Goal: Book appointment/travel/reservation

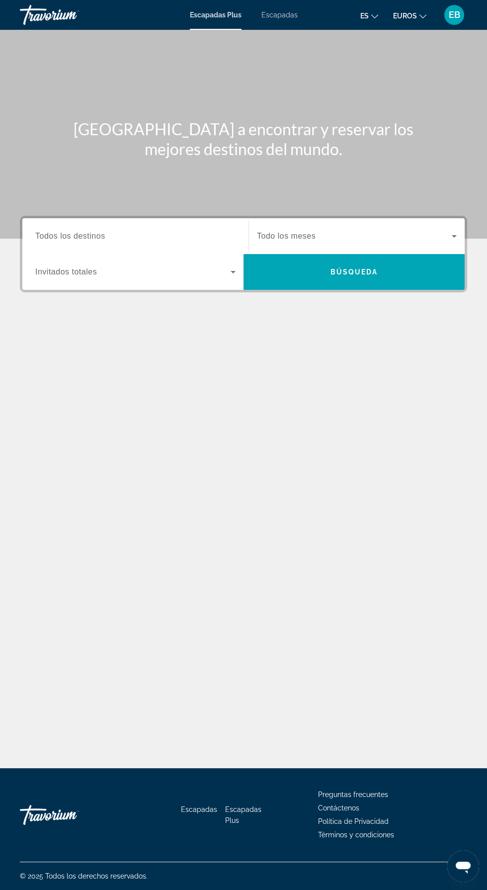
click at [165, 234] on input "Destination Todos los destinos" at bounding box center [135, 237] width 200 height 12
click at [312, 232] on span "Todo los meses" at bounding box center [286, 236] width 59 height 8
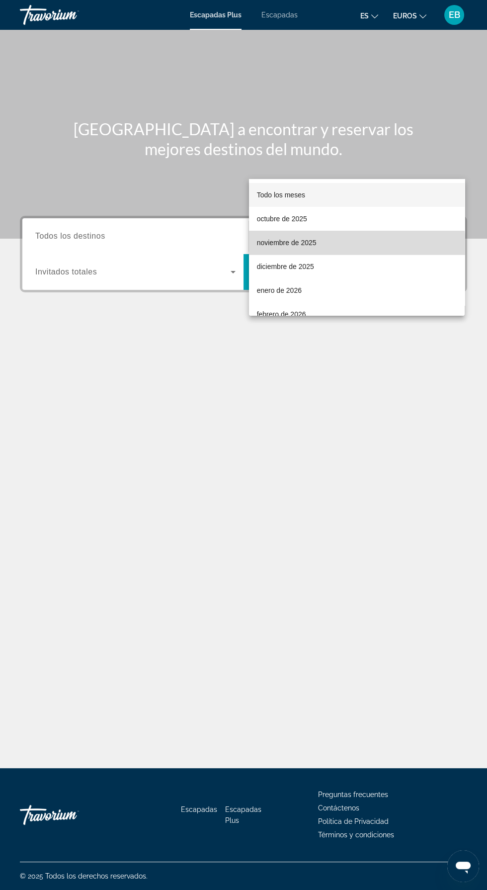
click at [291, 244] on font "noviembre de 2025" at bounding box center [287, 243] width 60 height 8
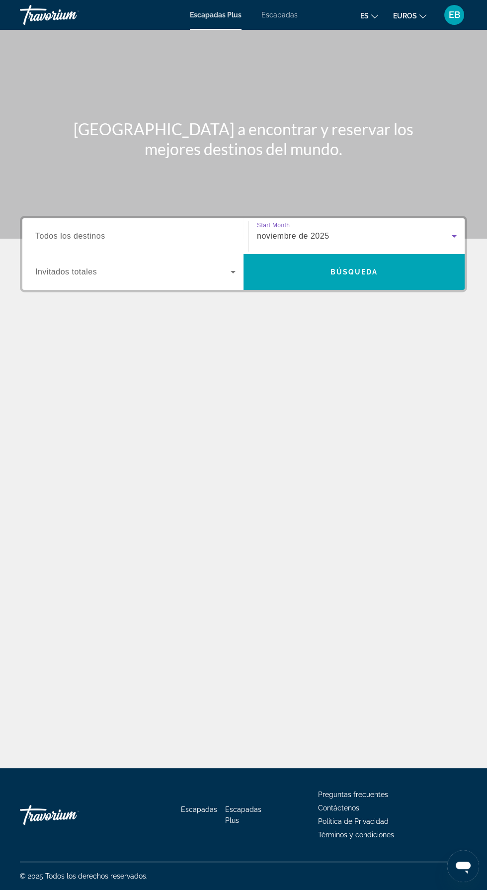
click at [392, 230] on div "noviembre de 2025" at bounding box center [354, 236] width 195 height 12
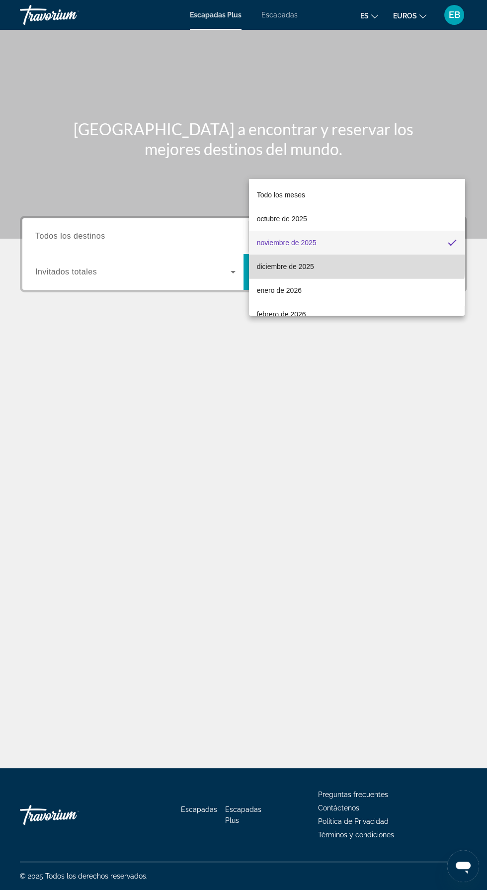
click at [309, 257] on mat-option "diciembre de 2025" at bounding box center [357, 266] width 216 height 24
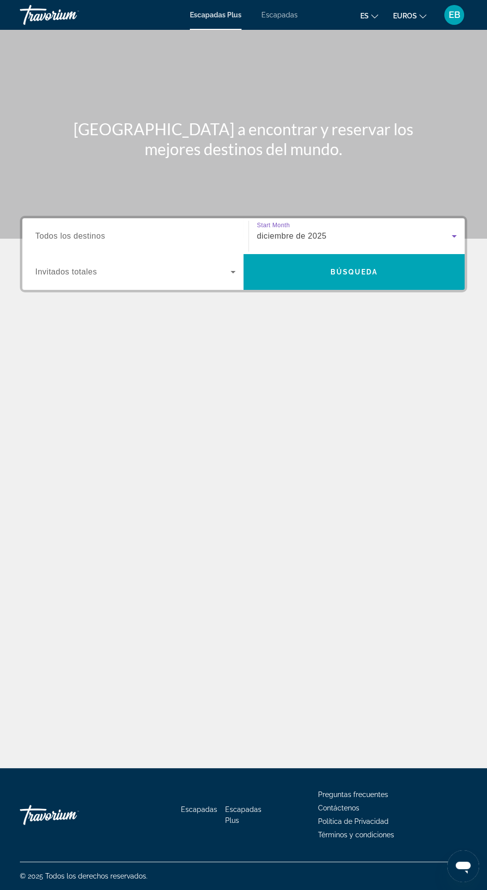
click at [199, 231] on input "Destination Todos los destinos" at bounding box center [135, 237] width 200 height 12
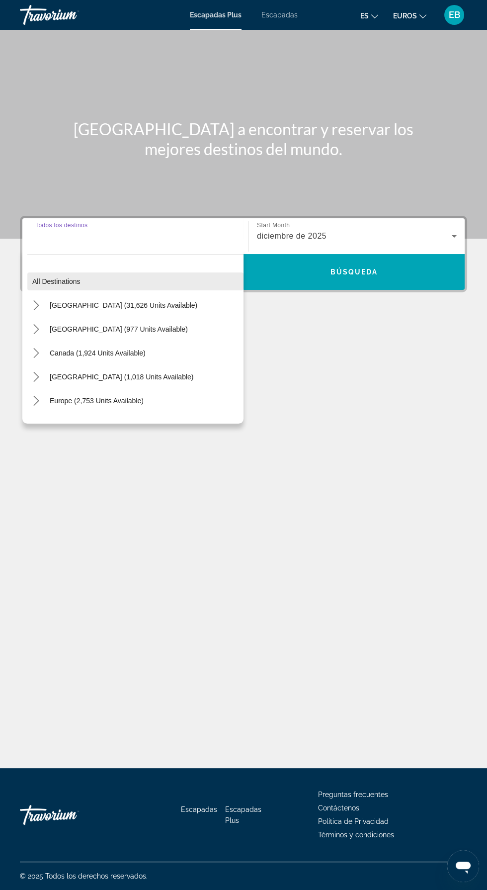
click at [178, 269] on span "Select destination: All destinations" at bounding box center [135, 281] width 216 height 24
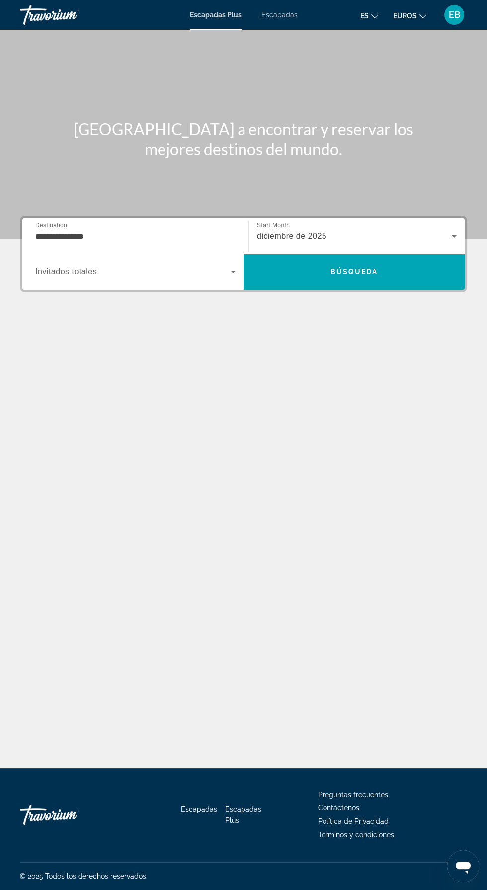
click at [192, 231] on input "**********" at bounding box center [135, 237] width 200 height 12
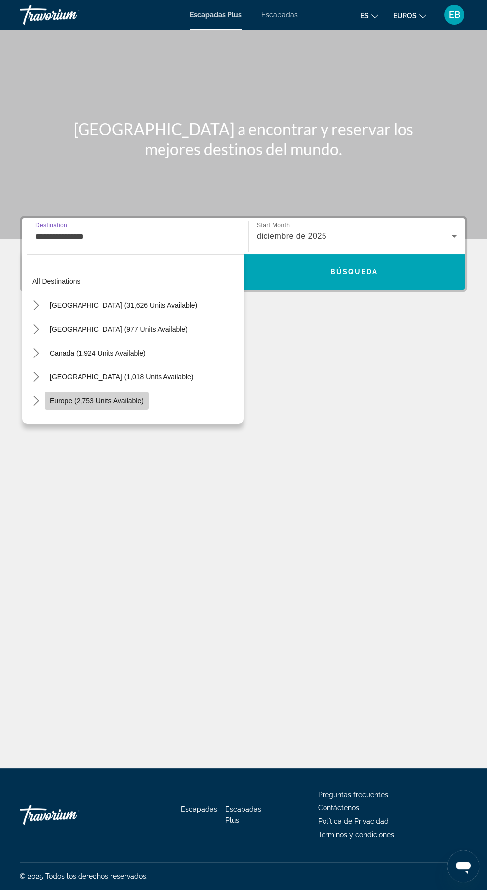
click at [125, 397] on span "Europe (2,753 units available)" at bounding box center [97, 401] width 94 height 8
type input "**********"
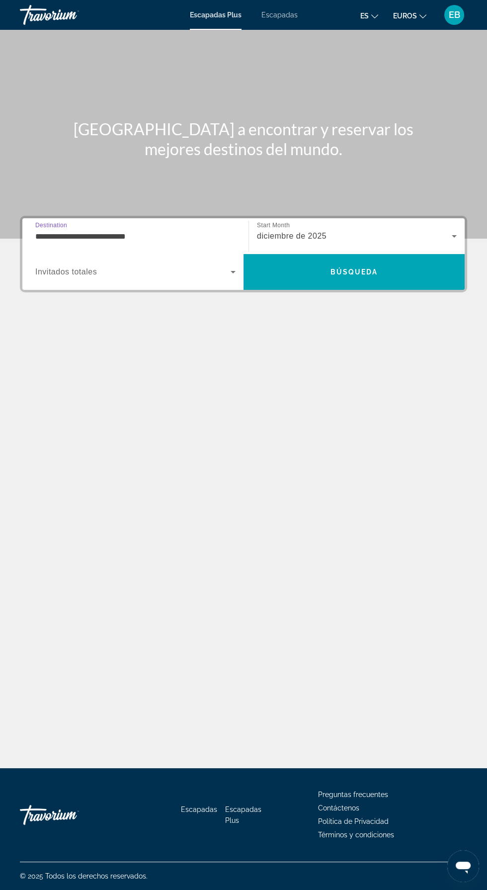
click at [213, 266] on span "Widget de búsqueda" at bounding box center [132, 272] width 195 height 12
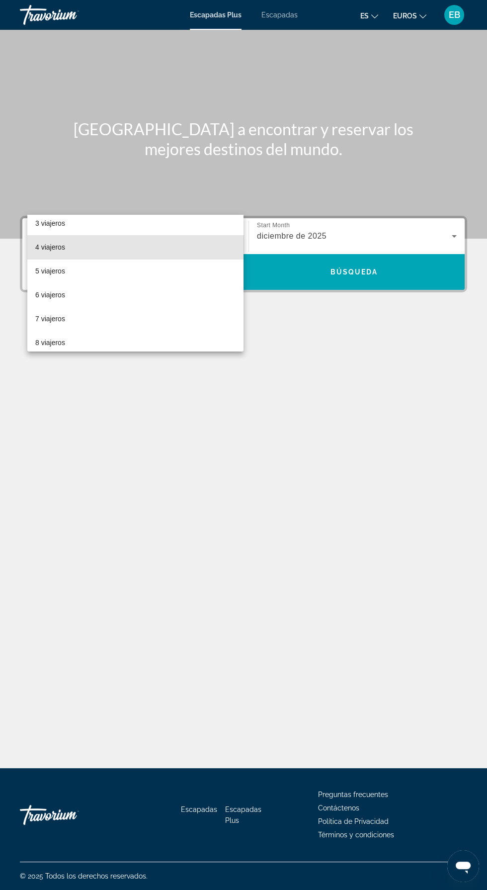
scroll to position [57, 0]
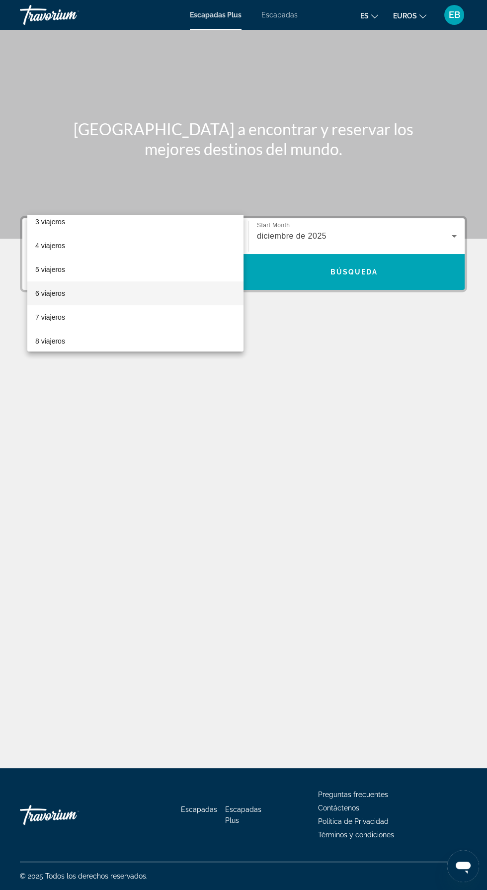
click at [122, 291] on mat-option "6 viajeros" at bounding box center [135, 293] width 216 height 24
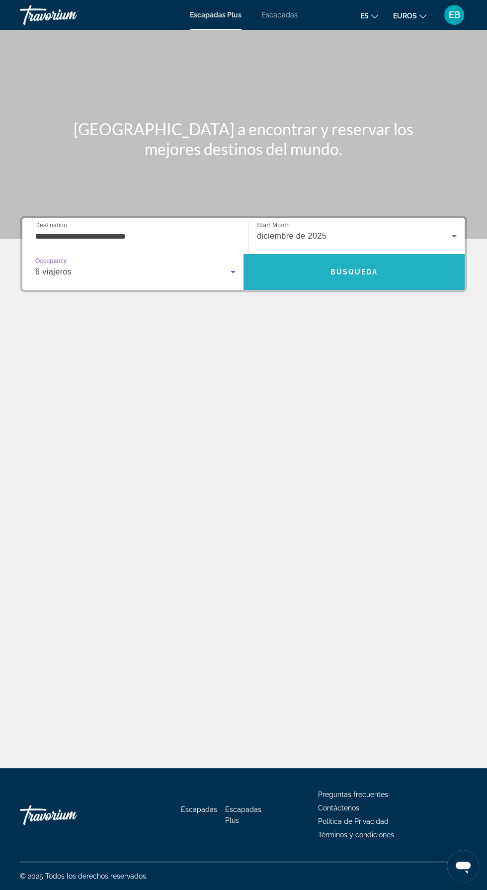
click at [385, 254] on span "Buscar" at bounding box center [354, 272] width 221 height 36
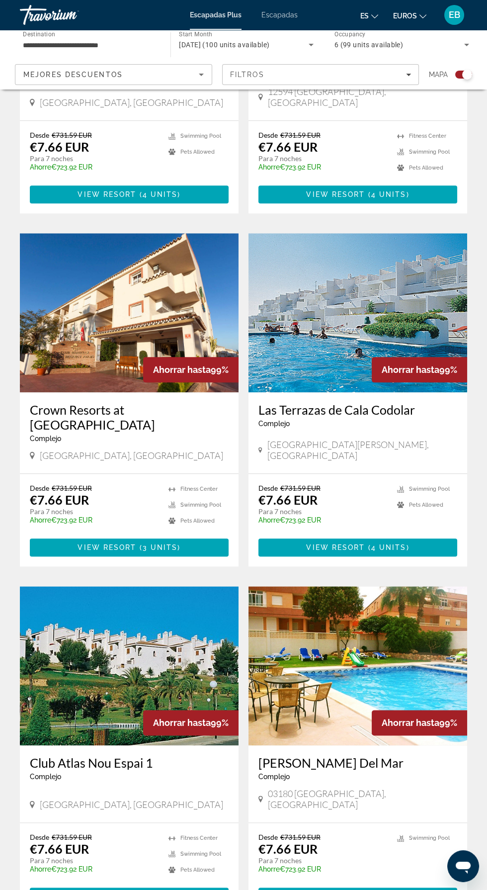
scroll to position [1560, 0]
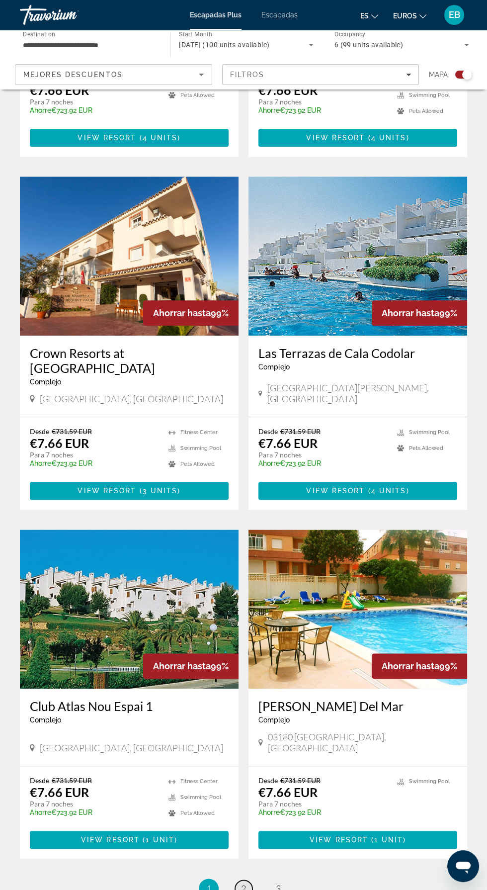
click at [243, 883] on span "2" at bounding box center [243, 888] width 5 height 11
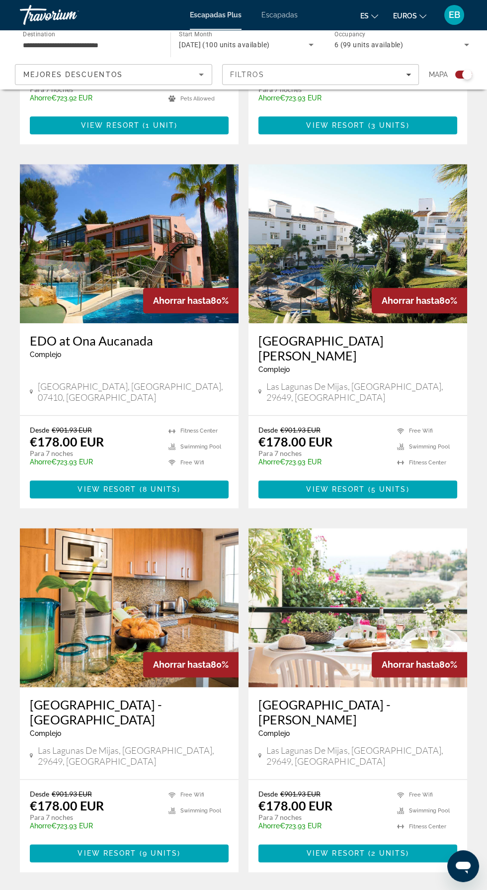
scroll to position [1605, 0]
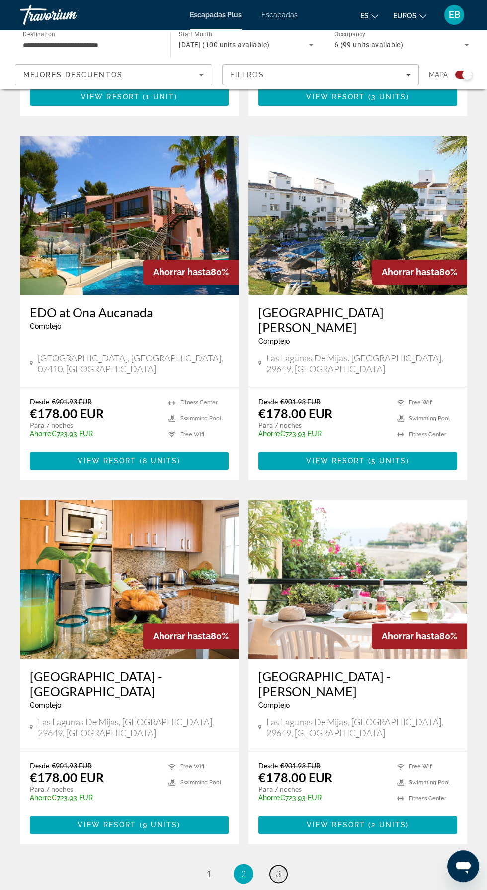
click at [278, 868] on span "3" at bounding box center [278, 873] width 5 height 11
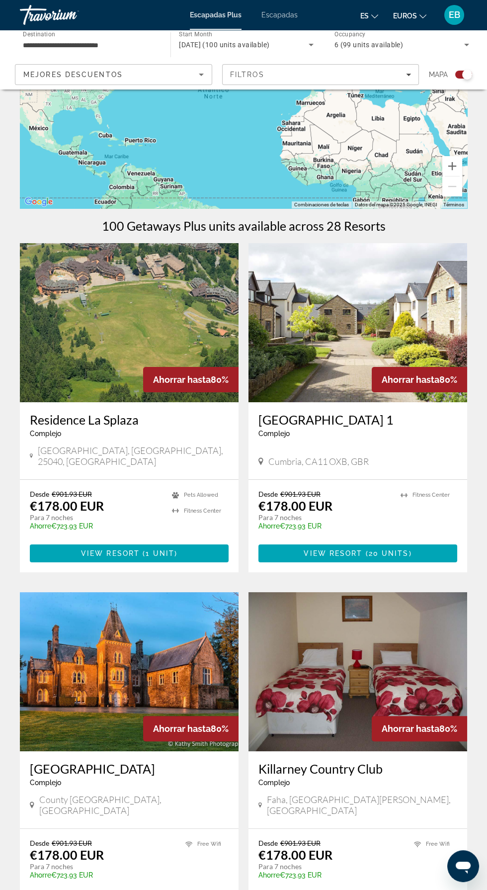
scroll to position [90, 0]
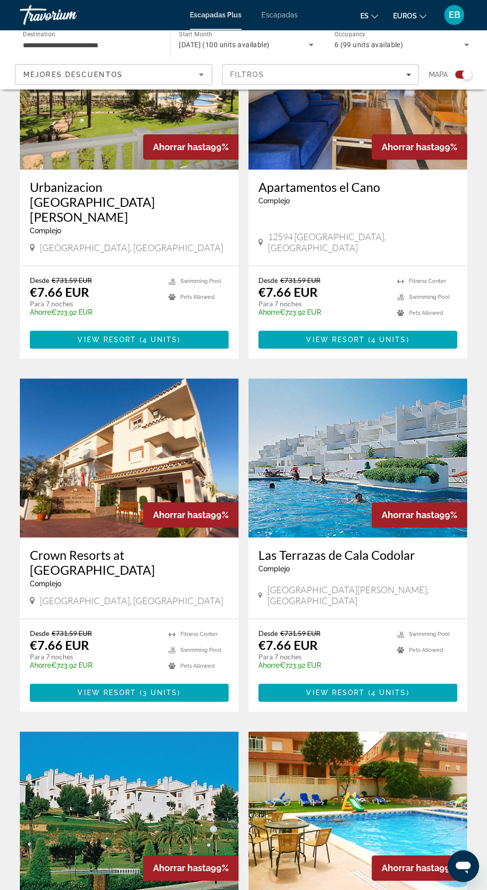
scroll to position [1359, 0]
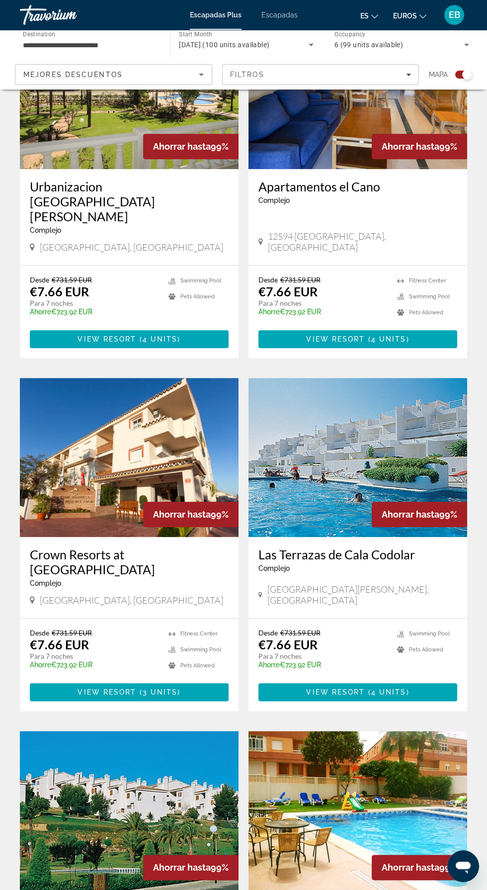
click at [173, 430] on img "Contenido principal" at bounding box center [129, 457] width 219 height 159
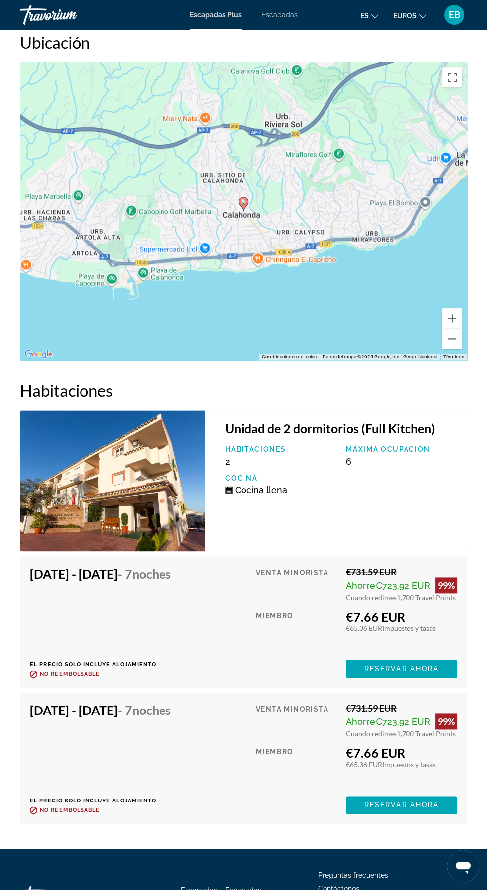
scroll to position [1729, 0]
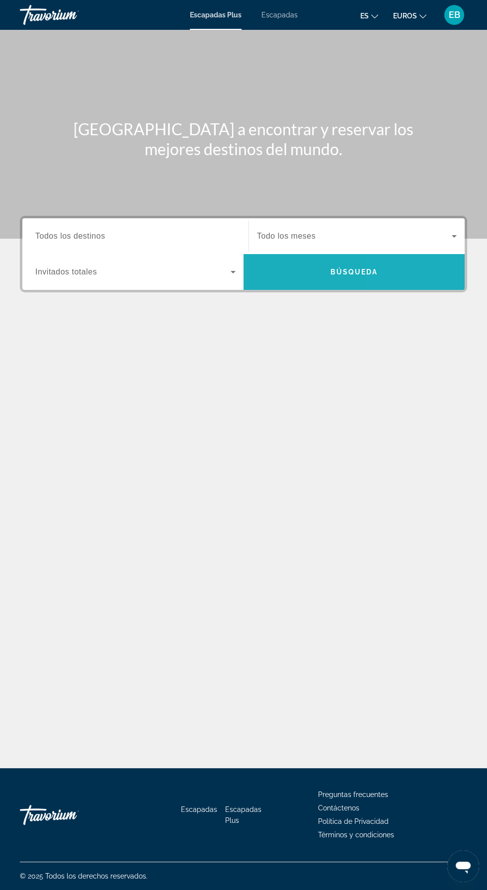
click at [386, 237] on span "Widget de búsqueda" at bounding box center [354, 236] width 195 height 12
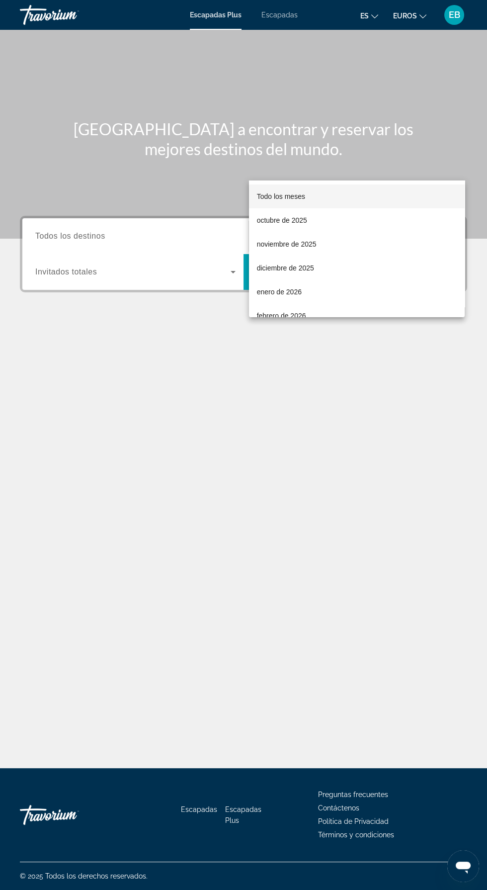
scroll to position [71, 0]
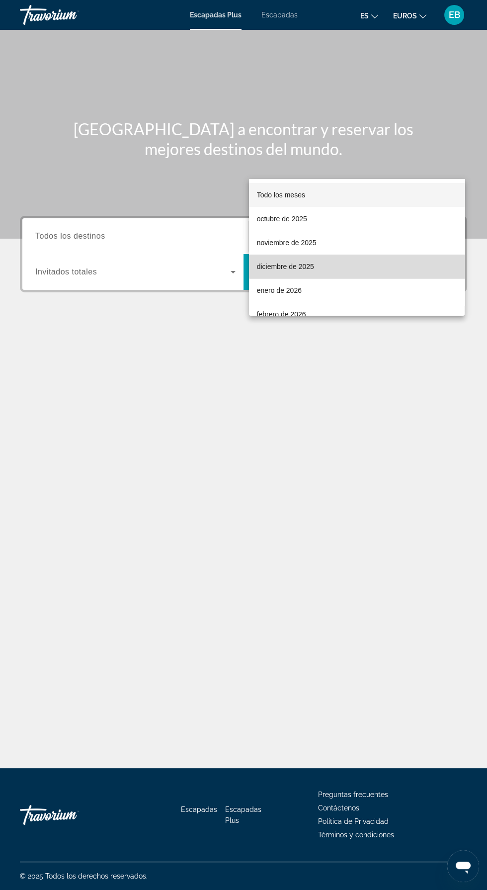
click at [357, 254] on mat-option "diciembre de 2025" at bounding box center [357, 266] width 216 height 24
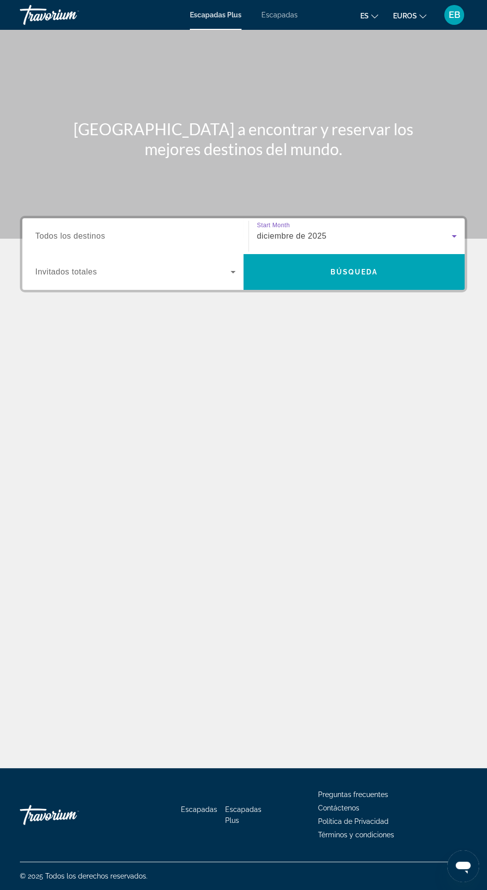
click at [435, 230] on div "diciembre de 2025" at bounding box center [354, 236] width 195 height 12
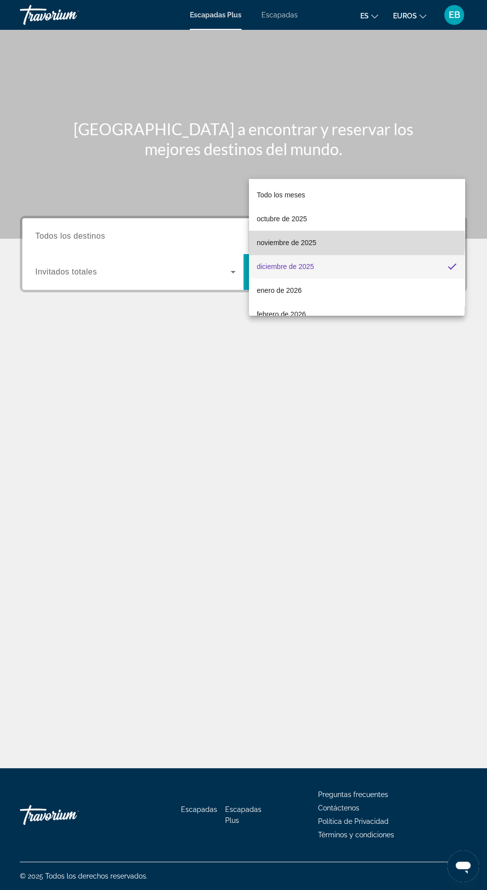
click at [353, 242] on mat-option "noviembre de 2025" at bounding box center [357, 243] width 216 height 24
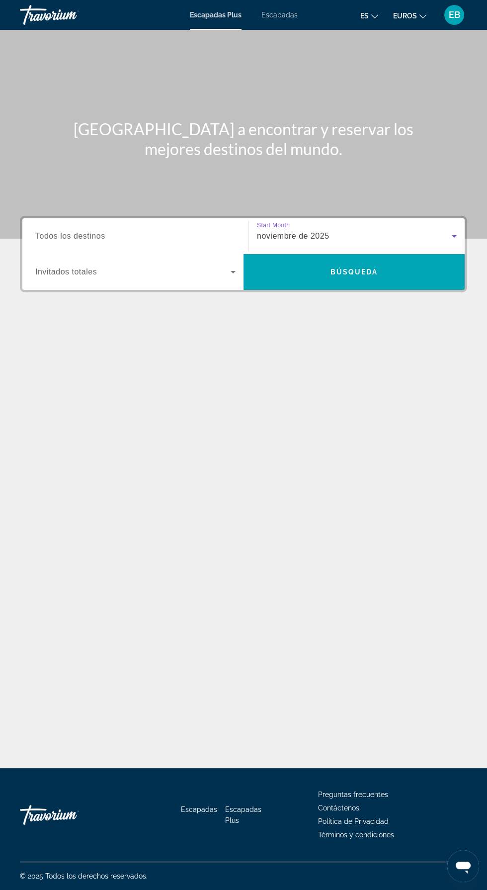
click at [159, 231] on input "Destination Todos los destinos" at bounding box center [135, 237] width 200 height 12
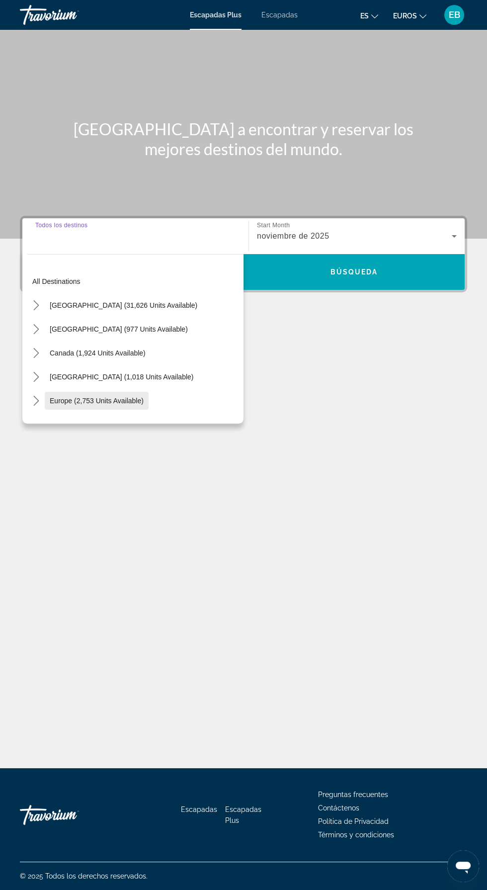
click at [121, 397] on span "Europe (2,753 units available)" at bounding box center [97, 401] width 94 height 8
type input "**********"
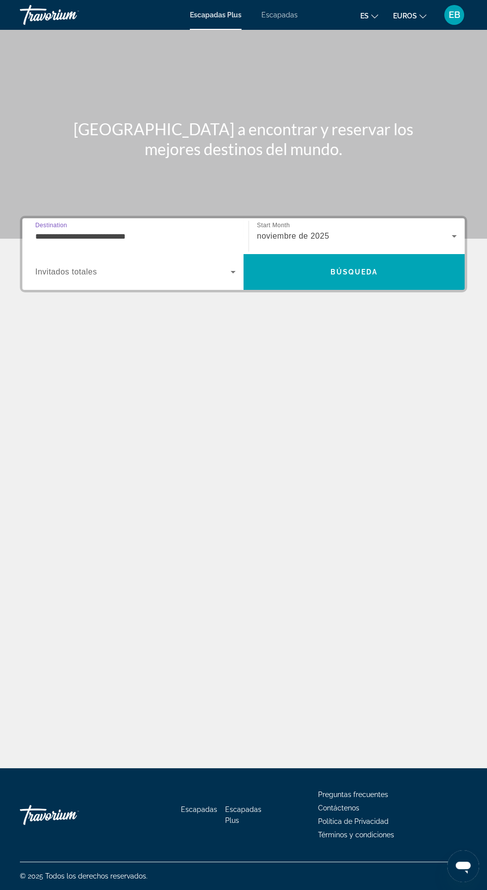
click at [163, 266] on span "Widget de búsqueda" at bounding box center [132, 272] width 195 height 12
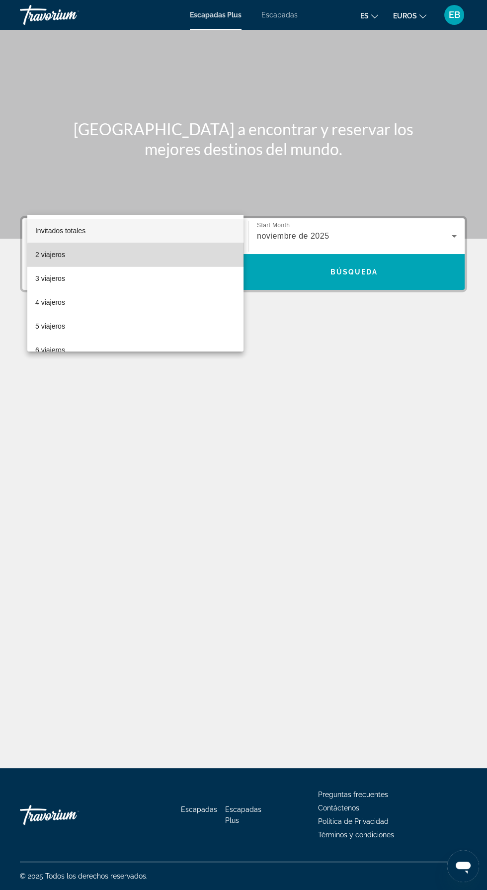
click at [137, 258] on mat-option "2 viajeros" at bounding box center [135, 255] width 216 height 24
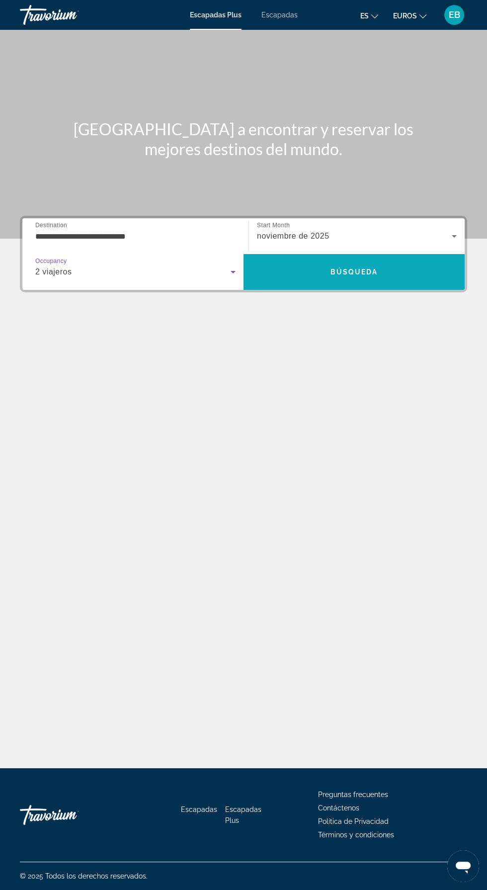
click at [376, 254] on span "Buscar" at bounding box center [354, 272] width 221 height 36
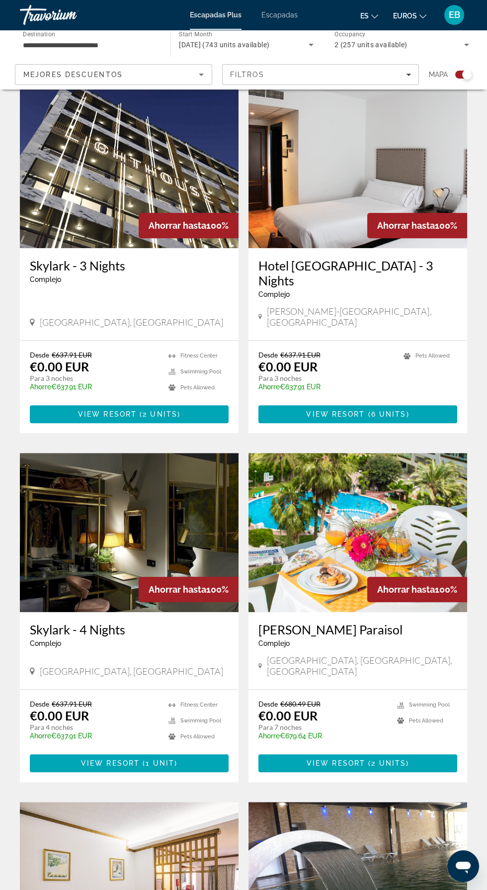
scroll to position [928, 0]
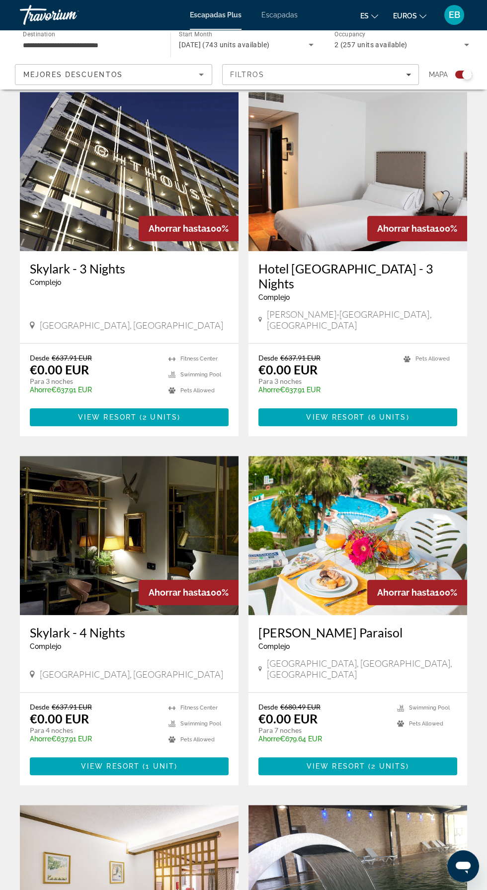
click at [387, 502] on img "Contenido principal" at bounding box center [357, 535] width 219 height 159
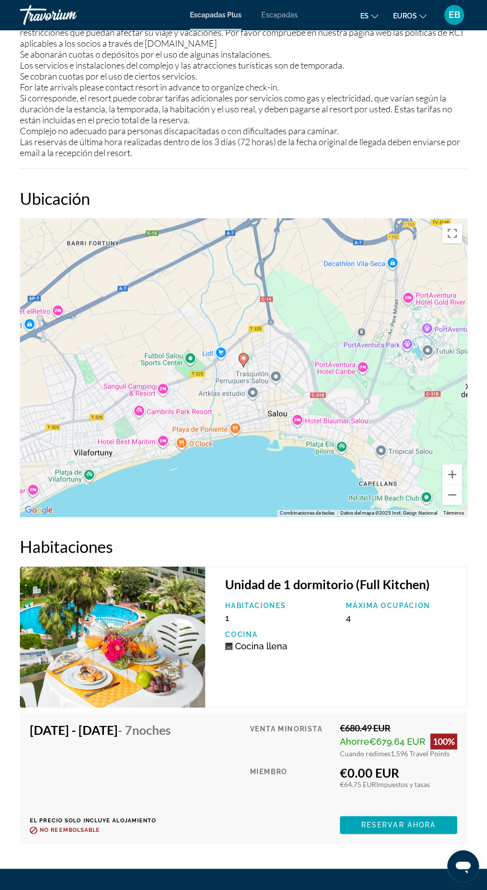
scroll to position [1580, 0]
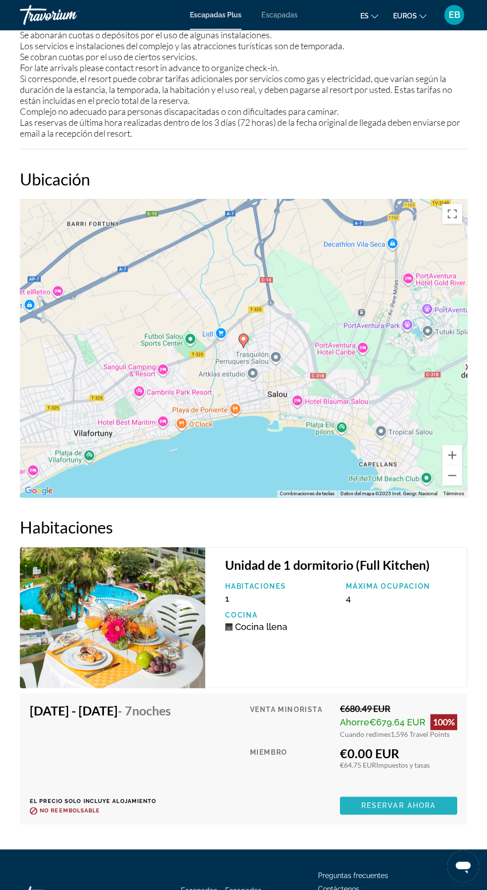
click at [408, 801] on span "Reservar ahora" at bounding box center [398, 805] width 75 height 8
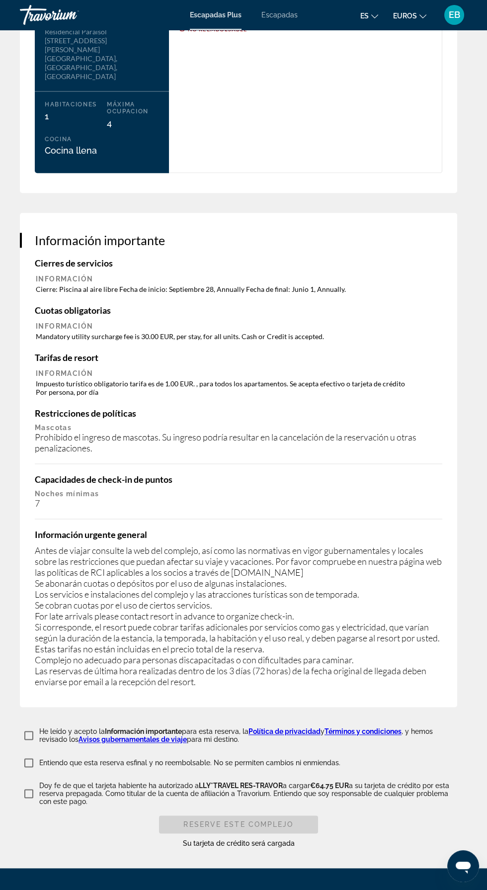
scroll to position [1645, 0]
